Goal: Transaction & Acquisition: Book appointment/travel/reservation

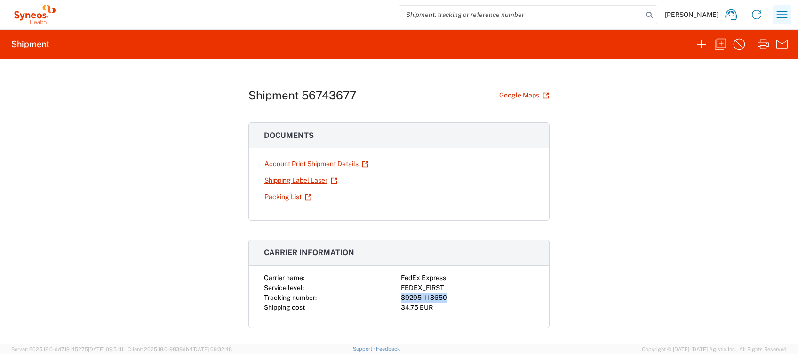
click at [781, 18] on icon "button" at bounding box center [782, 14] width 15 height 15
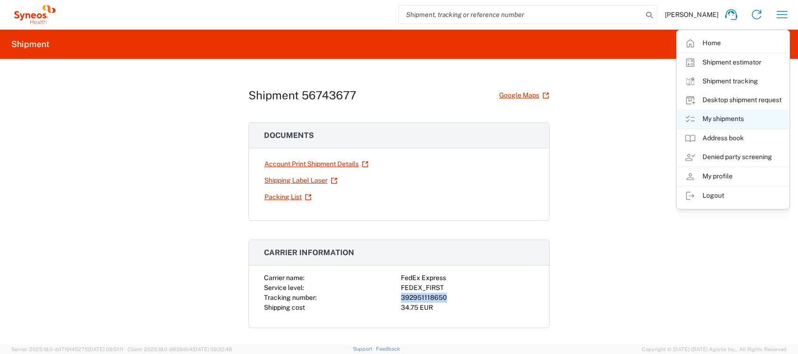
click at [724, 116] on link "My shipments" at bounding box center [733, 119] width 112 height 19
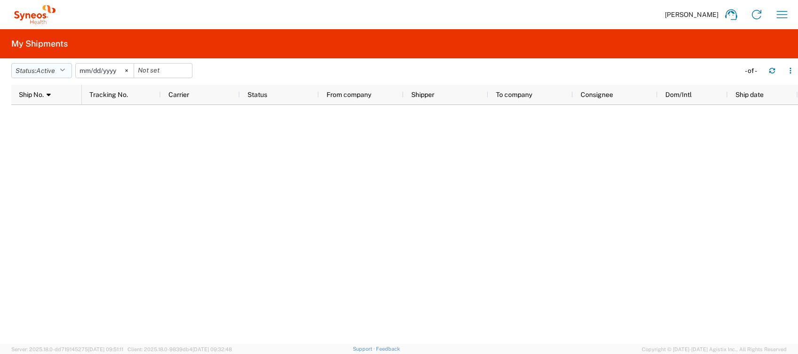
click at [65, 72] on icon "button" at bounding box center [62, 70] width 5 height 7
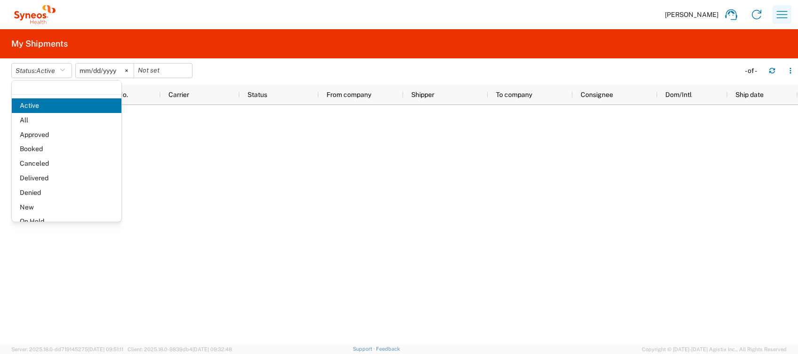
click at [779, 19] on icon "button" at bounding box center [782, 14] width 15 height 15
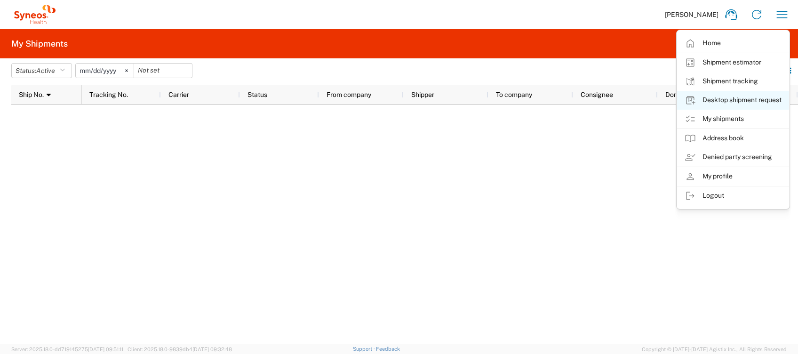
click at [734, 103] on link "Desktop shipment request" at bounding box center [733, 100] width 112 height 19
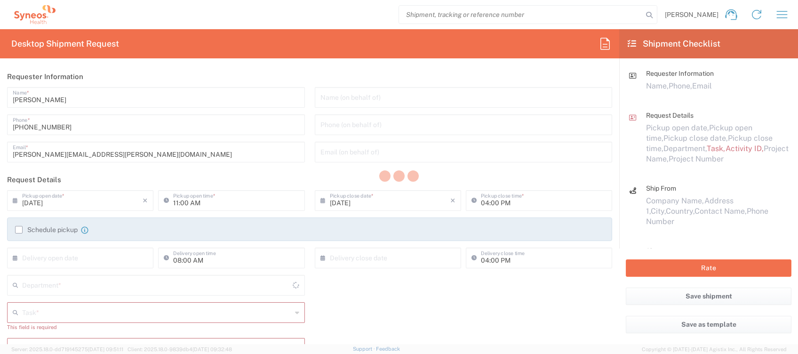
type input "4510"
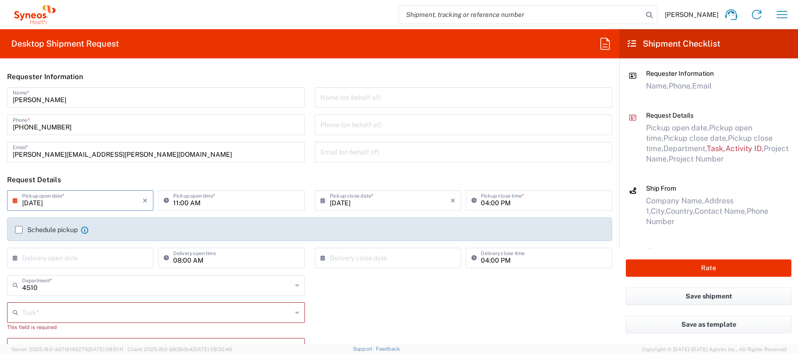
click at [95, 201] on input "[DATE]" at bounding box center [82, 200] width 120 height 16
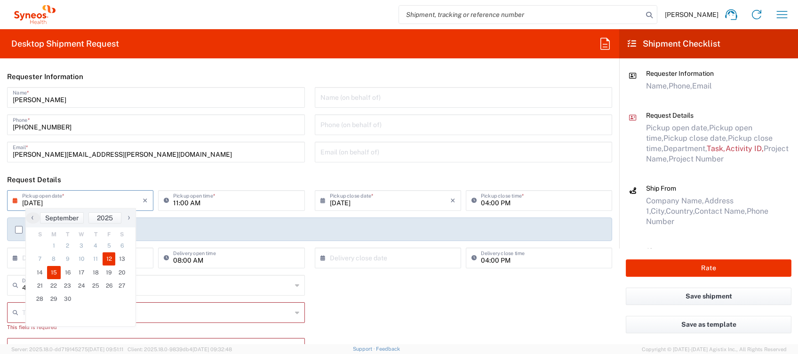
click at [49, 273] on span "15" at bounding box center [54, 272] width 14 height 13
type input "[DATE]"
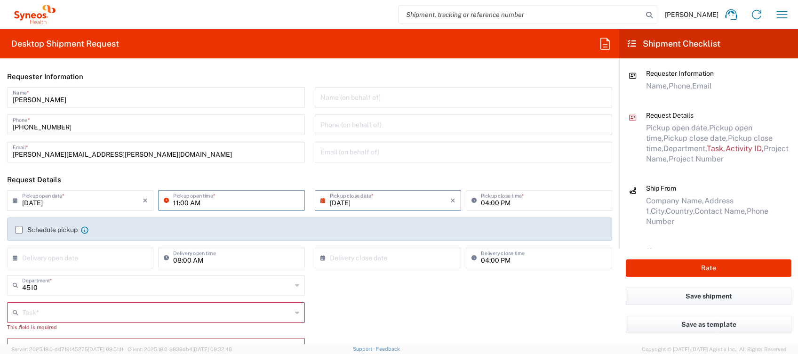
click at [175, 203] on input "11:00 AM" at bounding box center [236, 200] width 126 height 16
type input "10:00 AM"
click at [482, 202] on input "04:00 PM" at bounding box center [544, 200] width 126 height 16
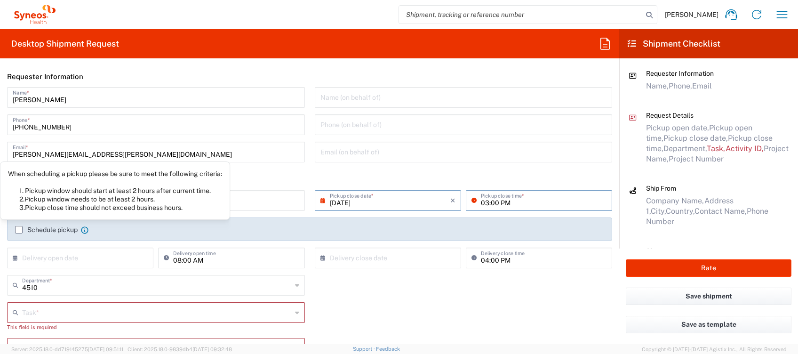
type input "03:00 PM"
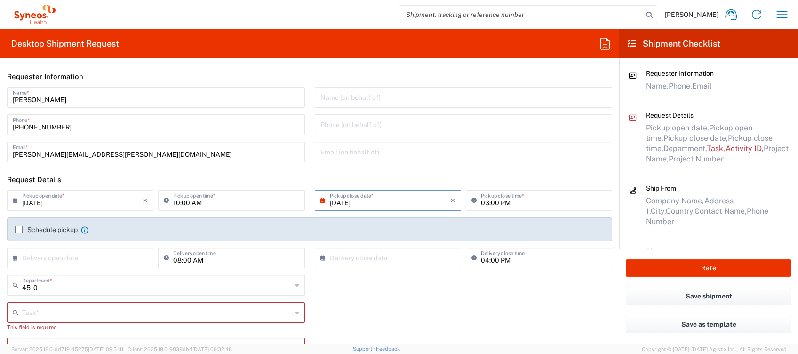
click at [45, 231] on label "Schedule pickup" at bounding box center [46, 230] width 63 height 8
click at [19, 230] on input "Schedule pickup" at bounding box center [19, 230] width 0 height 0
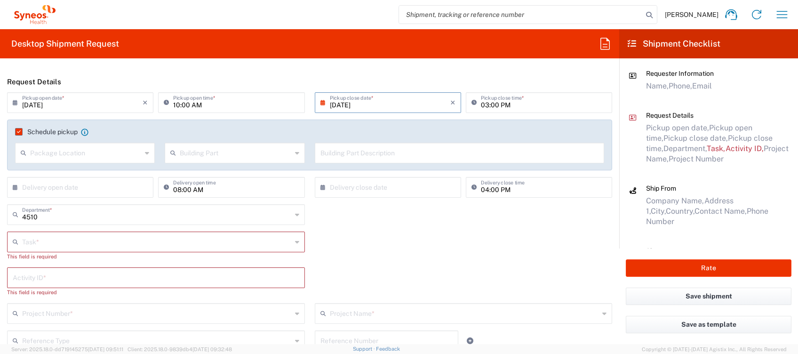
scroll to position [125, 0]
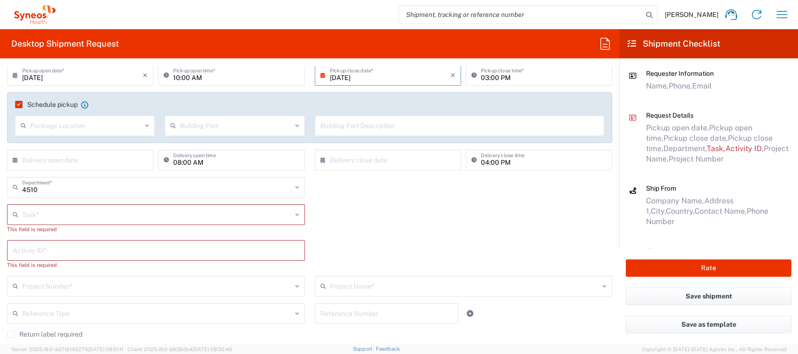
click at [108, 219] on input "text" at bounding box center [157, 214] width 270 height 16
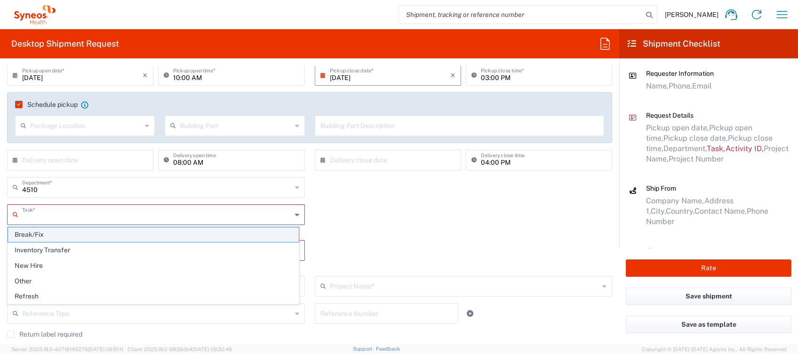
click at [56, 233] on span "Break/Fix" at bounding box center [153, 234] width 291 height 15
type input "Break/Fix"
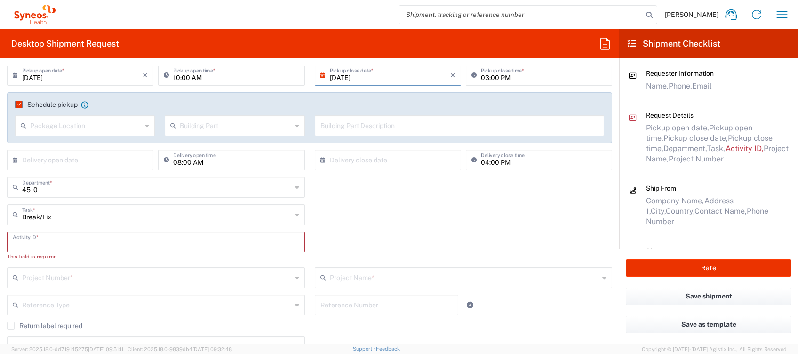
click at [55, 241] on input "text" at bounding box center [156, 241] width 287 height 16
type input "4510"
click at [70, 265] on input "text" at bounding box center [157, 268] width 270 height 16
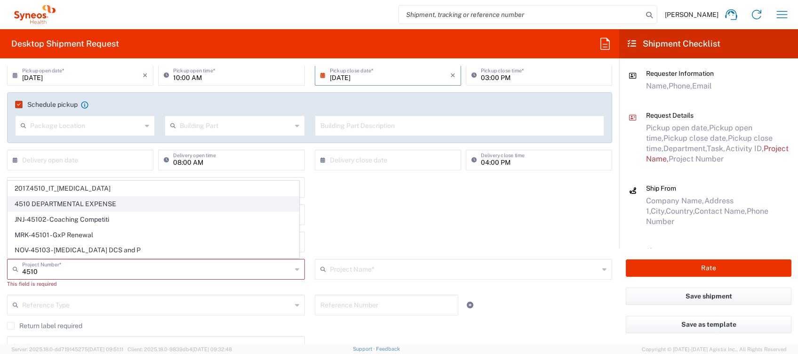
click at [64, 201] on span "4510 DEPARTMENTAL EXPENSE" at bounding box center [153, 204] width 291 height 15
type input "4510 DEPARTMENTAL EXPENSE"
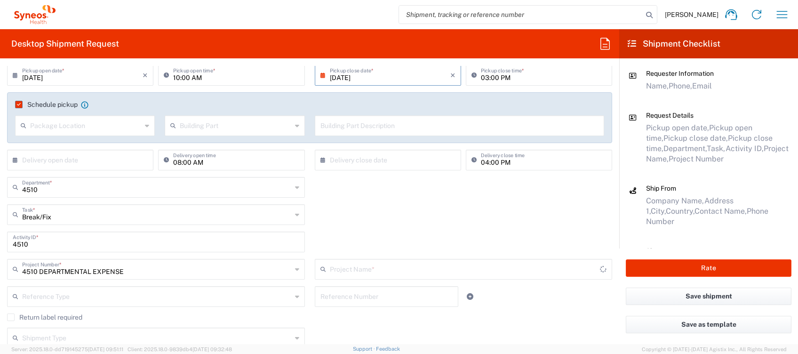
type input "4510 DEPARTMENTAL EXPENSE"
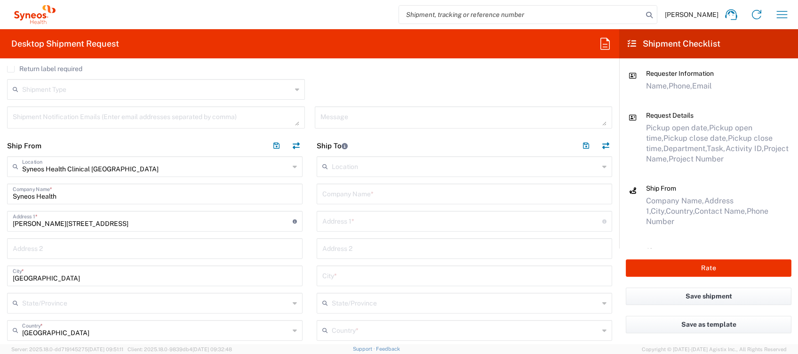
scroll to position [376, 0]
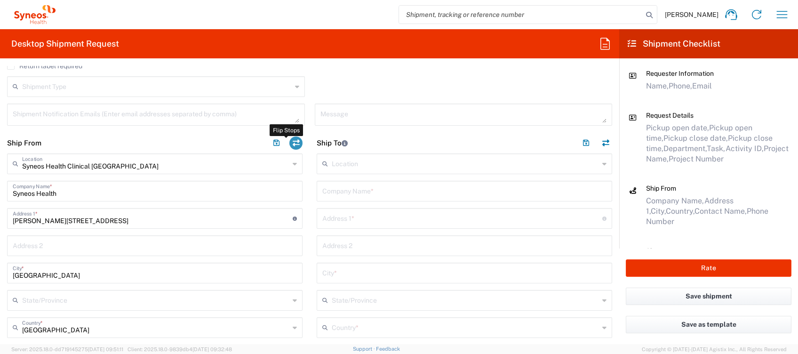
click at [294, 142] on button "button" at bounding box center [295, 142] width 13 height 13
type input "EORI"
type input "Syneos Health Clinical [GEOGRAPHIC_DATA]"
type input "Syneos Health"
type input "[PERSON_NAME][STREET_ADDRESS]"
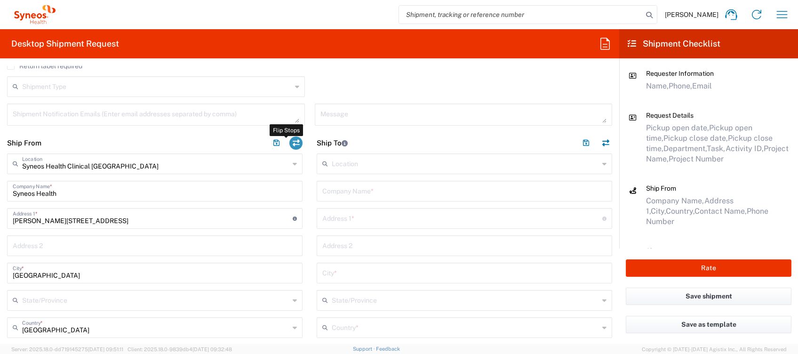
type input "[GEOGRAPHIC_DATA]"
type input "28020"
type input "[PERSON_NAME]"
type input "[PHONE_NUMBER]"
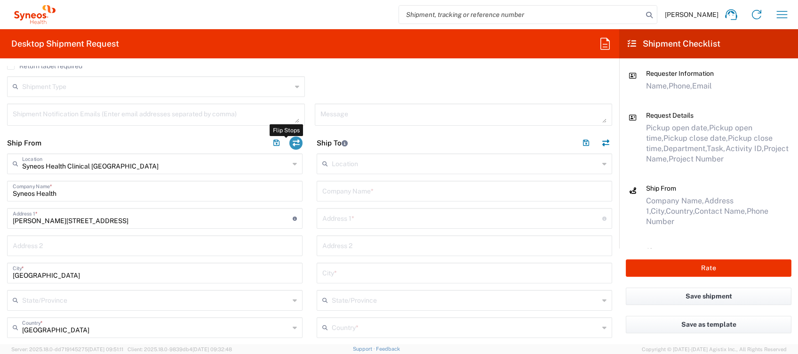
type input "[PERSON_NAME][EMAIL_ADDRESS][PERSON_NAME][DOMAIN_NAME]"
type input "VAT"
type input "ESB61389227"
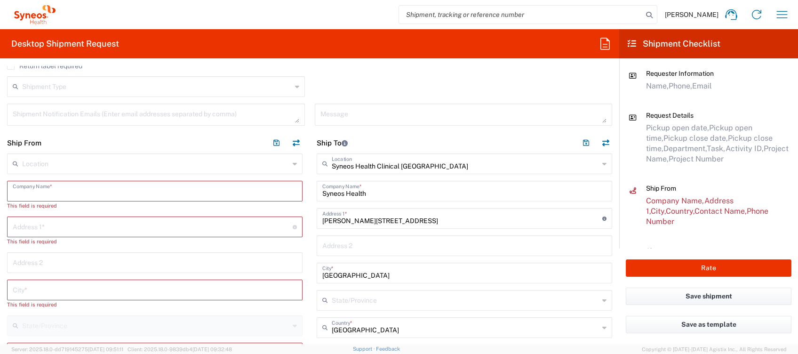
click at [79, 192] on input "text" at bounding box center [155, 190] width 284 height 16
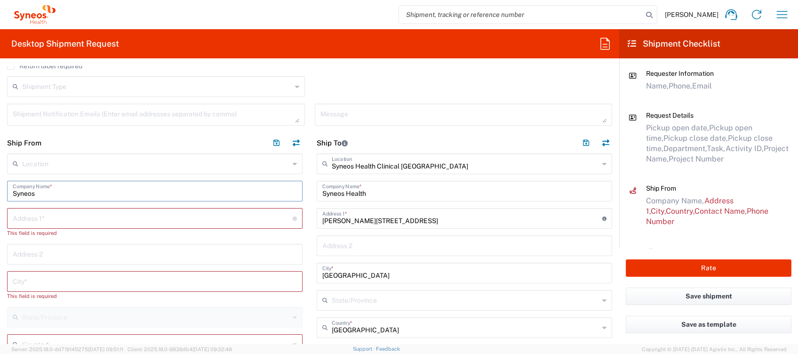
type input "Syneos"
click at [42, 217] on input "text" at bounding box center [153, 217] width 280 height 16
paste input "Dirección: [STREET_ADDRESS] Móvil privado: [PHONE_NUMBER]"
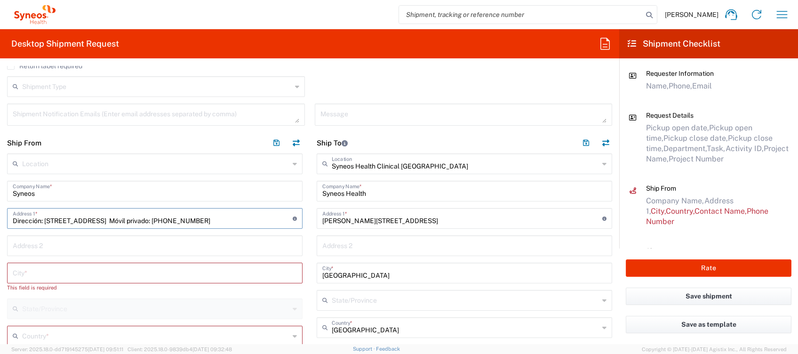
drag, startPoint x: 45, startPoint y: 216, endPoint x: 0, endPoint y: 220, distance: 44.9
click at [0, 220] on html "[PERSON_NAME] Home Shipment estimator Shipment tracking Desktop shipment reques…" at bounding box center [399, 177] width 798 height 354
drag, startPoint x: 143, startPoint y: 218, endPoint x: 291, endPoint y: 240, distance: 149.4
drag, startPoint x: 118, startPoint y: 219, endPoint x: 305, endPoint y: 240, distance: 188.4
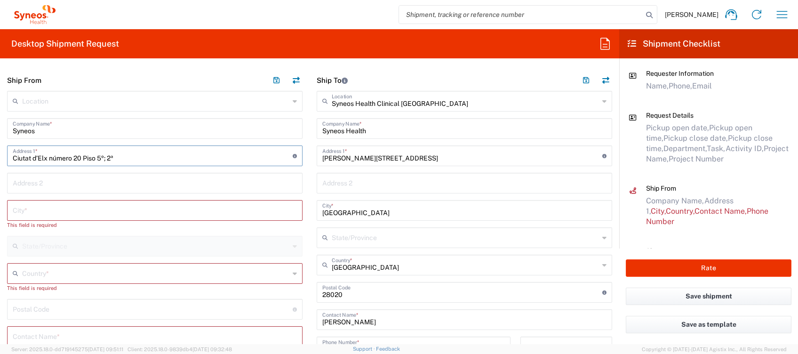
type input "Ciutat d’Elx número 20 Piso 5º; 2ª"
click at [53, 208] on input "text" at bounding box center [155, 209] width 284 height 16
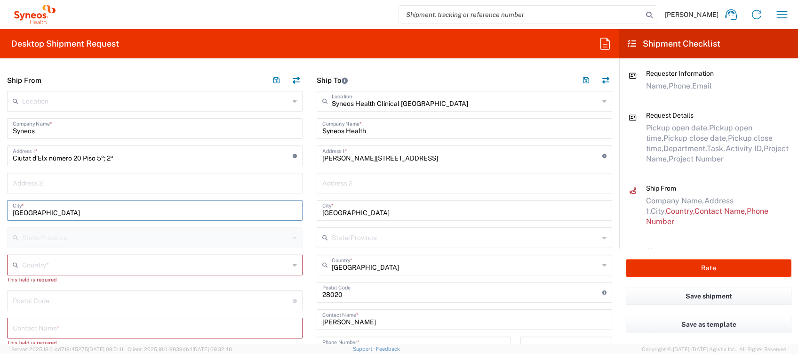
type input "[GEOGRAPHIC_DATA]"
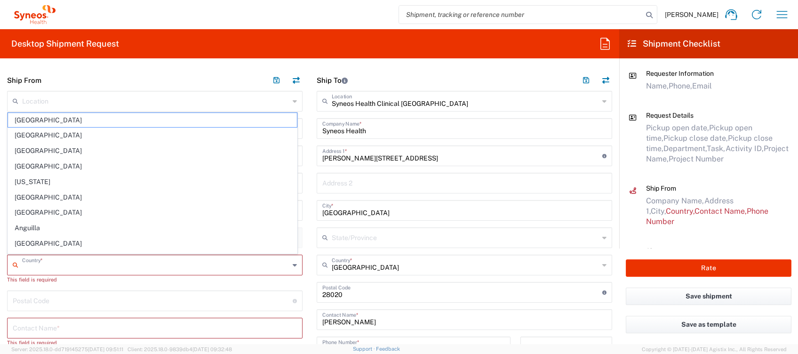
click at [38, 263] on input "text" at bounding box center [155, 264] width 267 height 16
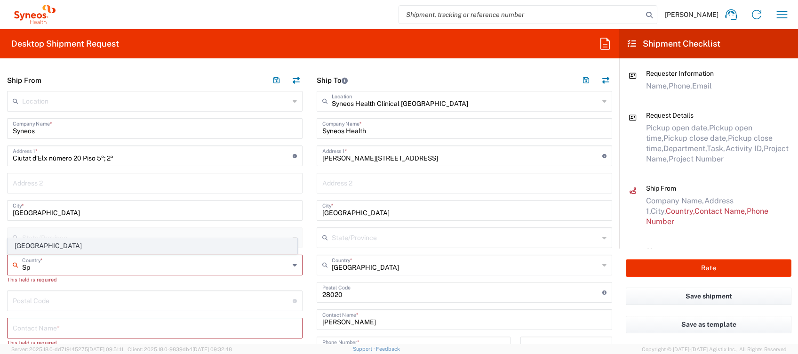
click at [22, 240] on span "[GEOGRAPHIC_DATA]" at bounding box center [152, 246] width 289 height 15
type input "[GEOGRAPHIC_DATA]"
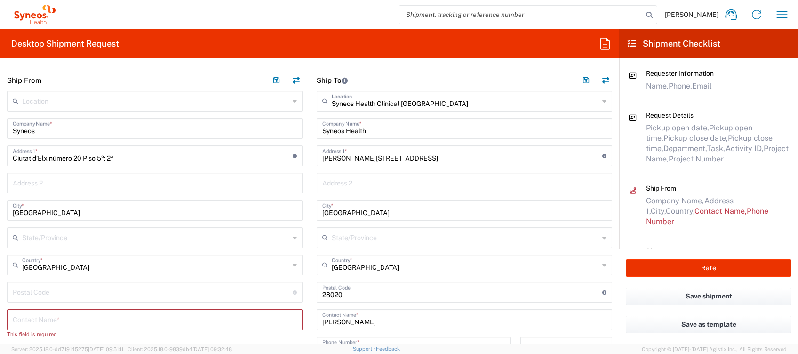
click at [26, 290] on input "undefined" at bounding box center [153, 291] width 280 height 16
paste input "08027 [GEOGRAPHIC_DATA] Móvil privado: [PHONE_NUMBER]"
drag, startPoint x: 32, startPoint y: 291, endPoint x: 261, endPoint y: 310, distance: 229.9
click at [261, 310] on div "Location [PERSON_NAME] LLC-[GEOGRAPHIC_DATA] [GEOGRAPHIC_DATA] [GEOGRAPHIC_DATA…" at bounding box center [154, 322] width 295 height 463
type input "08027"
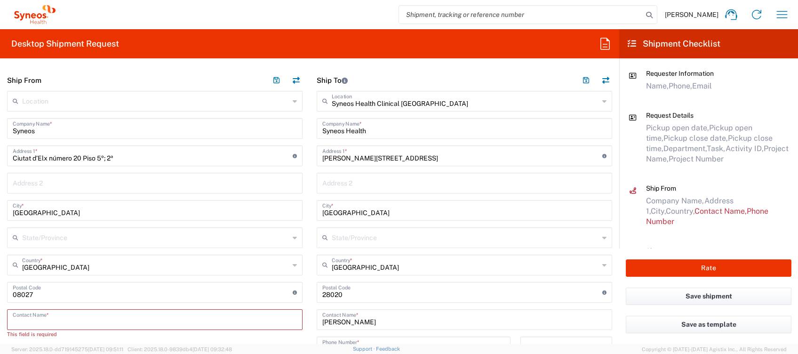
click at [64, 317] on input "text" at bounding box center [155, 319] width 284 height 16
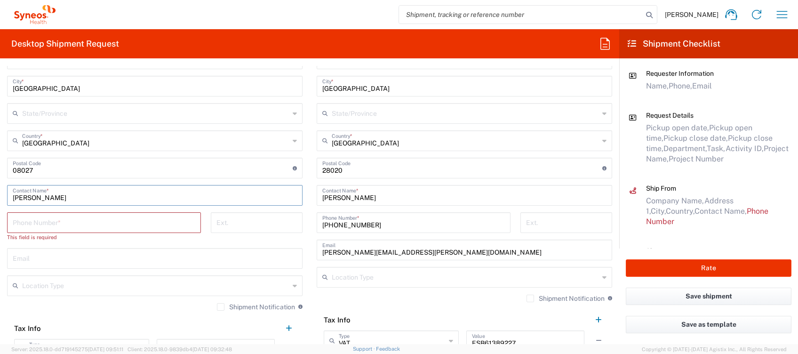
scroll to position [565, 0]
type input "[PERSON_NAME]"
click at [48, 223] on input "tel" at bounding box center [104, 220] width 183 height 16
paste input "Barcelona Móvil privado: [PHONE_NUMBER]"
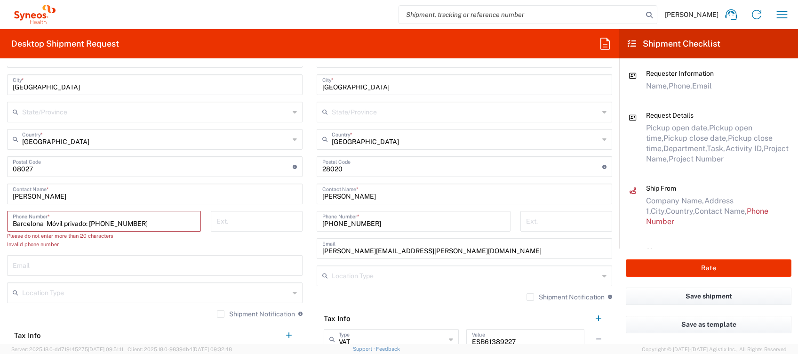
drag, startPoint x: 89, startPoint y: 219, endPoint x: -3, endPoint y: 219, distance: 91.8
click at [0, 219] on html "[PERSON_NAME] Home Shipment estimator Shipment tracking Desktop shipment reques…" at bounding box center [399, 177] width 798 height 354
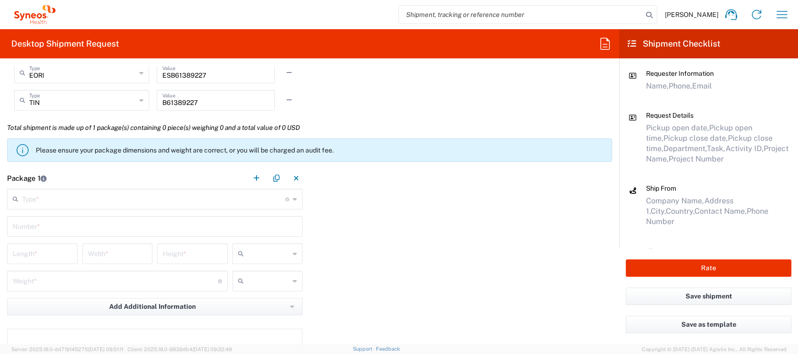
scroll to position [878, 0]
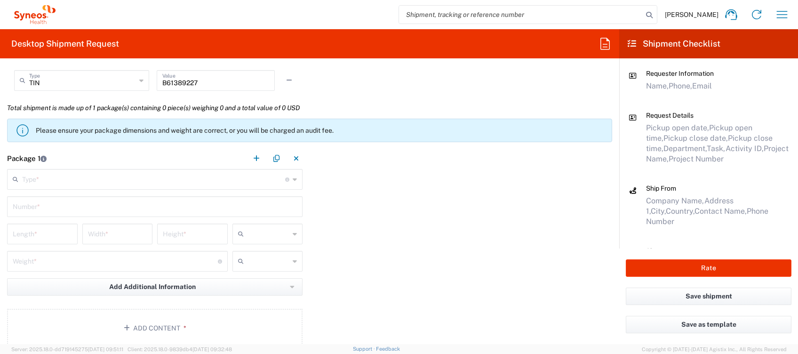
type input "639138194"
click at [62, 179] on input "text" at bounding box center [153, 178] width 263 height 16
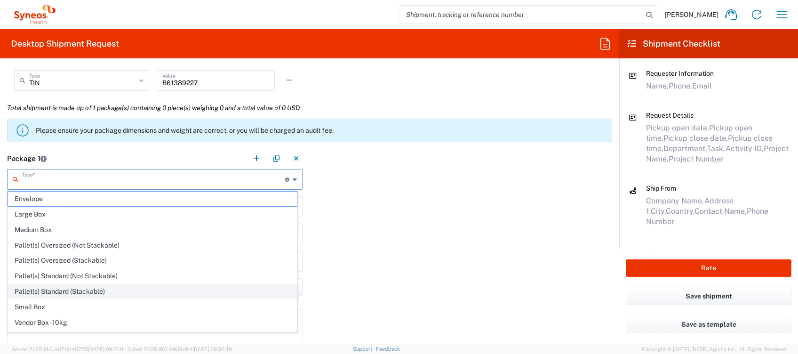
scroll to position [27, 0]
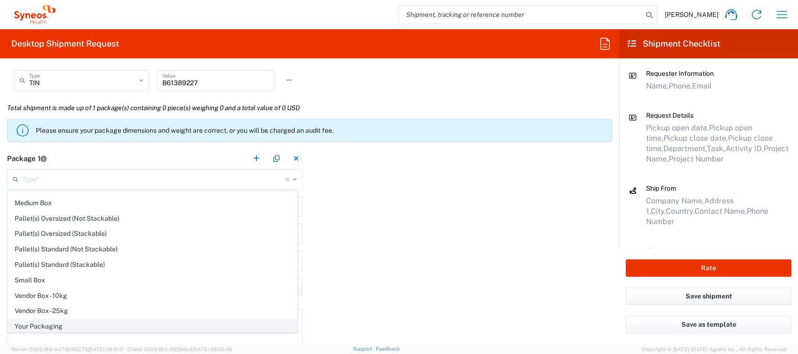
click at [56, 321] on span "Your Packaging" at bounding box center [152, 326] width 289 height 15
type input "Your Packaging"
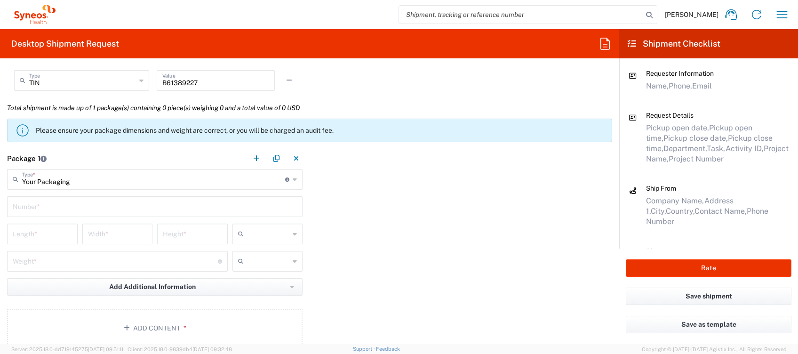
click at [40, 208] on input "text" at bounding box center [155, 206] width 284 height 16
type input "1"
click at [43, 236] on input "number" at bounding box center [42, 233] width 59 height 16
type input "40"
type input "50"
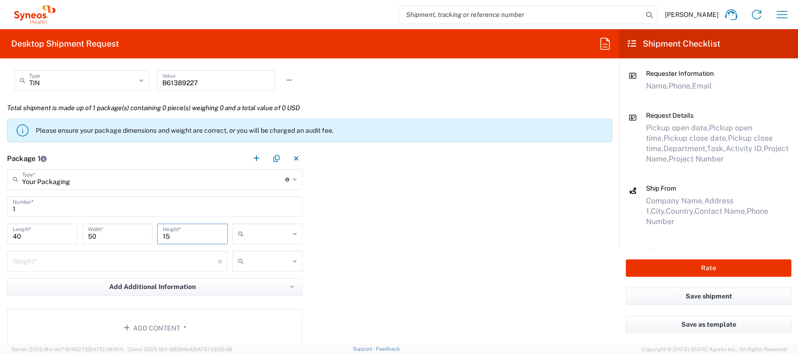
type input "15"
click at [248, 232] on input "text" at bounding box center [269, 233] width 42 height 15
click at [248, 250] on span "cm" at bounding box center [263, 253] width 67 height 15
type input "cm"
click at [149, 264] on input "number" at bounding box center [115, 260] width 205 height 16
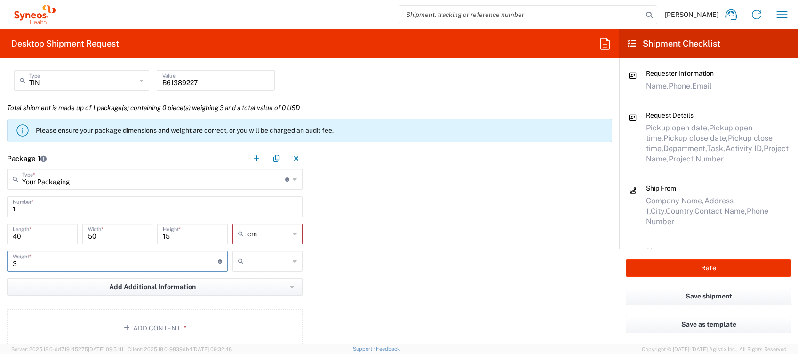
type input "3"
click at [242, 262] on icon at bounding box center [242, 261] width 9 height 15
click at [241, 276] on span "kgs" at bounding box center [263, 280] width 67 height 15
type input "kgs"
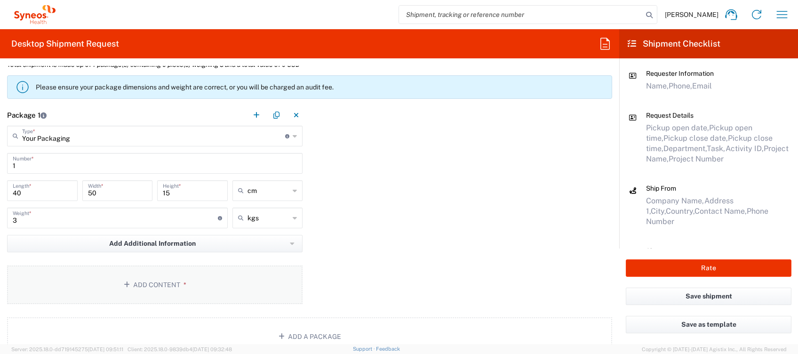
scroll to position [941, 0]
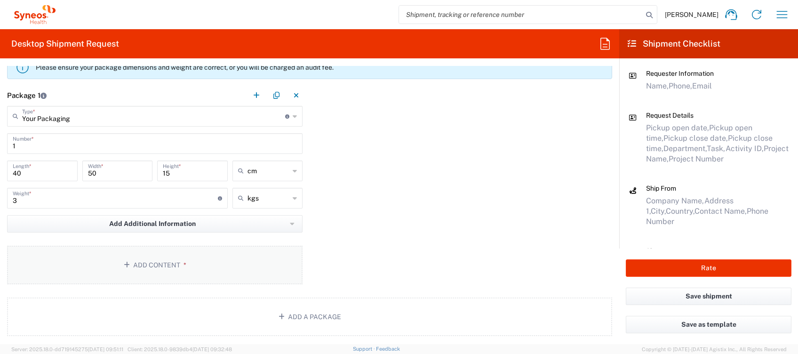
click at [190, 256] on button "Add Content *" at bounding box center [154, 265] width 295 height 39
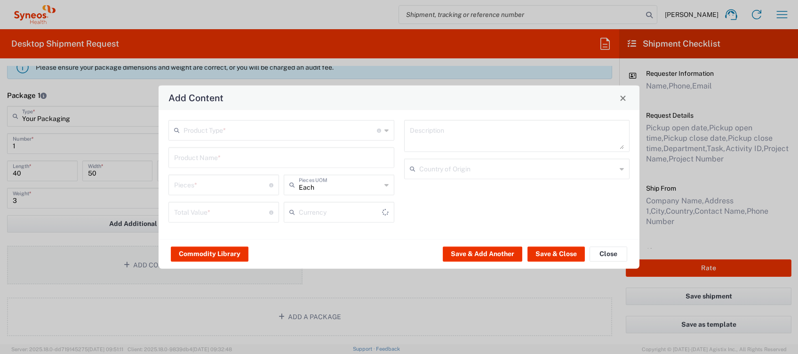
type input "US Dollar"
click at [228, 133] on input "text" at bounding box center [280, 129] width 193 height 16
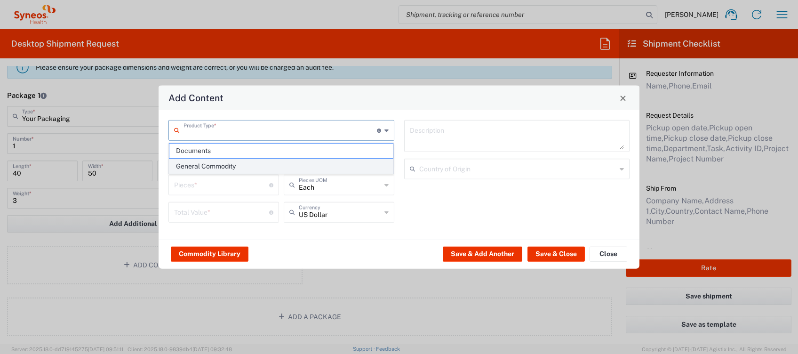
click at [220, 161] on span "General Commodity" at bounding box center [281, 166] width 224 height 15
type input "General Commodity"
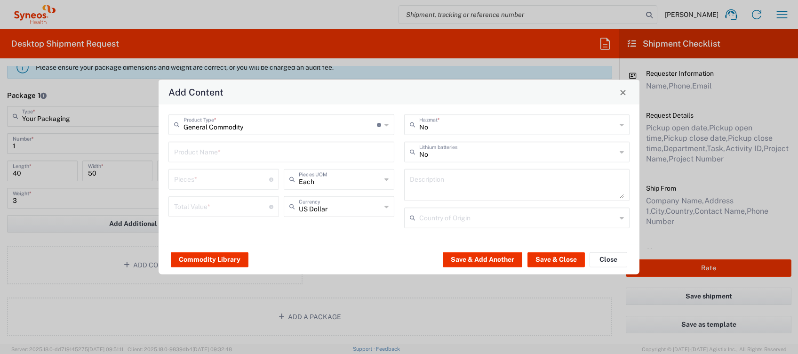
click at [206, 156] on input "text" at bounding box center [281, 151] width 215 height 16
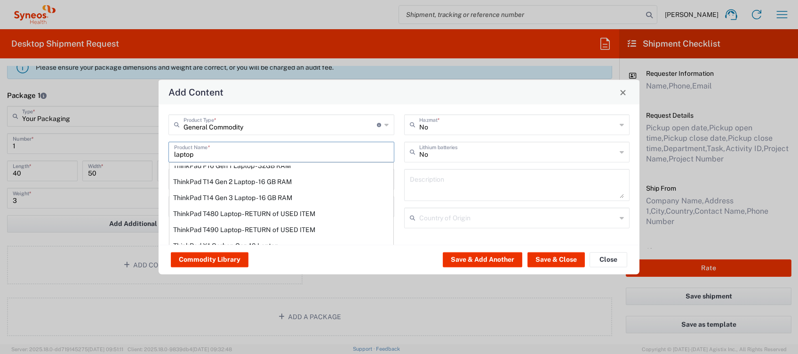
scroll to position [125, 0]
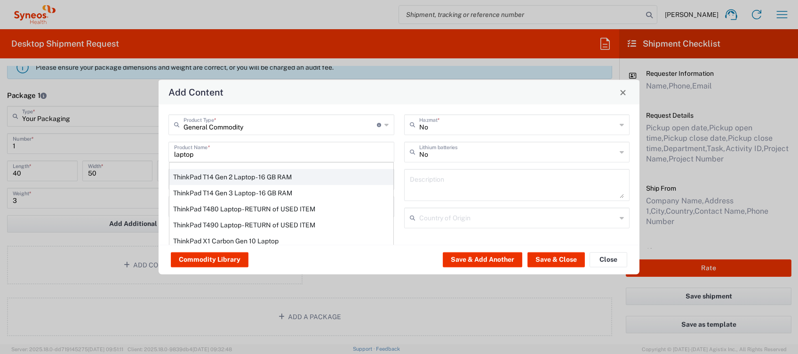
click at [219, 178] on div "ThinkPad T14 Gen 2 Laptop - 16 GB RAM" at bounding box center [281, 177] width 224 height 16
type input "ThinkPad T14 Gen 2 Laptop - 16 GB RAM"
type input "1"
type textarea "Intel Core i7-1156G7 vProÂ® Processor - 14"- 16 GB RAM - 512 GB SSD"
type input "[GEOGRAPHIC_DATA]"
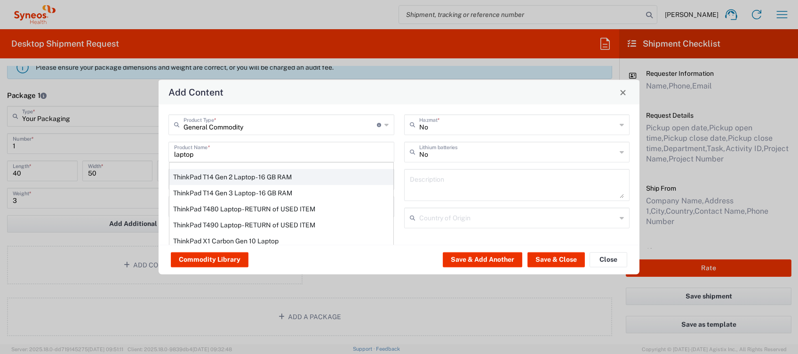
type input "Yes"
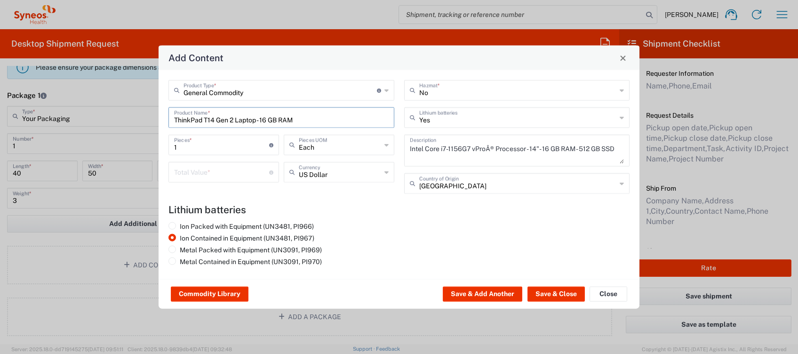
click at [213, 174] on input "number" at bounding box center [221, 171] width 95 height 16
type input "300"
click at [386, 174] on icon at bounding box center [386, 172] width 4 height 15
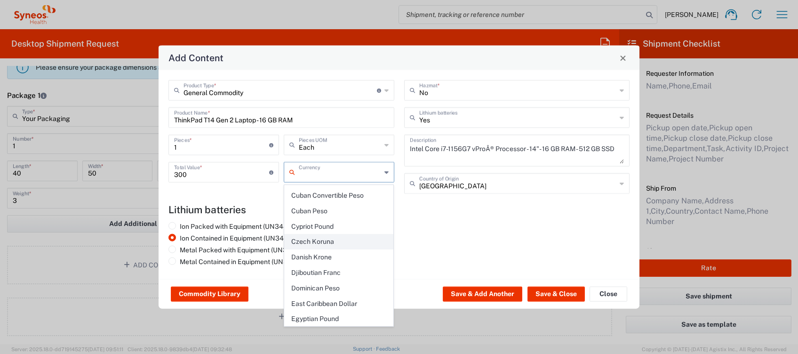
scroll to position [815, 0]
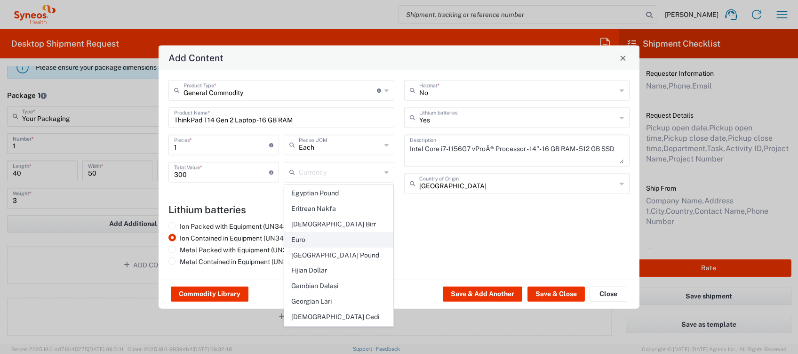
click at [329, 232] on span "Euro" at bounding box center [339, 239] width 109 height 15
type input "Euro"
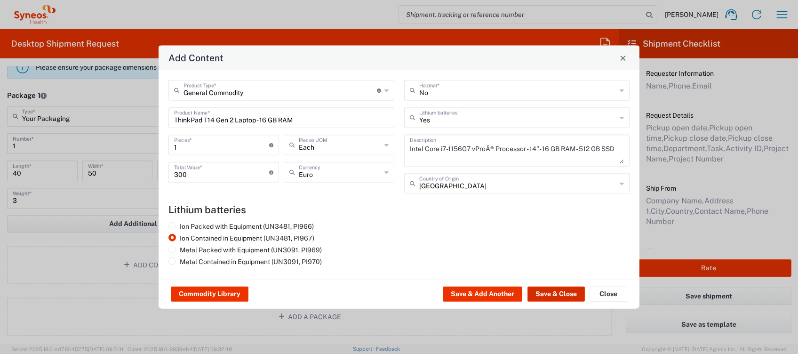
click at [547, 289] on button "Save & Close" at bounding box center [555, 294] width 57 height 15
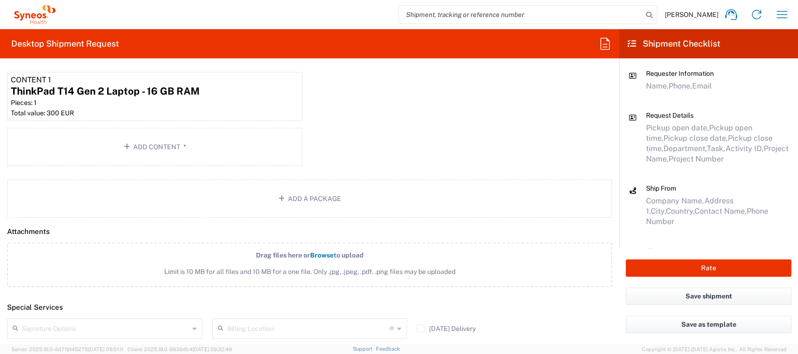
scroll to position [1129, 0]
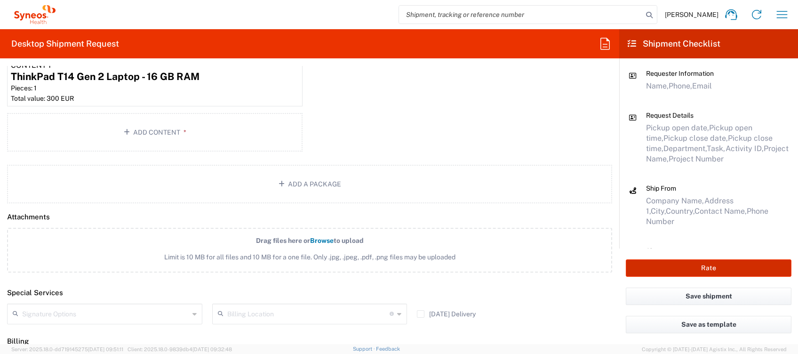
click at [681, 267] on button "Rate" at bounding box center [709, 267] width 166 height 17
type input "4510 DEPARTMENTAL EXPENSE"
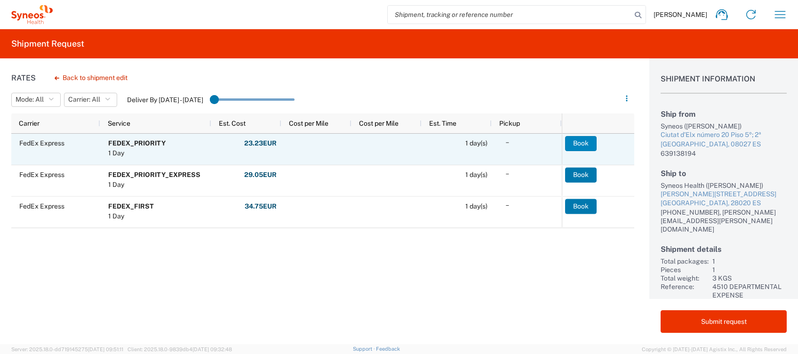
click at [587, 143] on button "Book" at bounding box center [581, 143] width 32 height 15
